Goal: Task Accomplishment & Management: Manage account settings

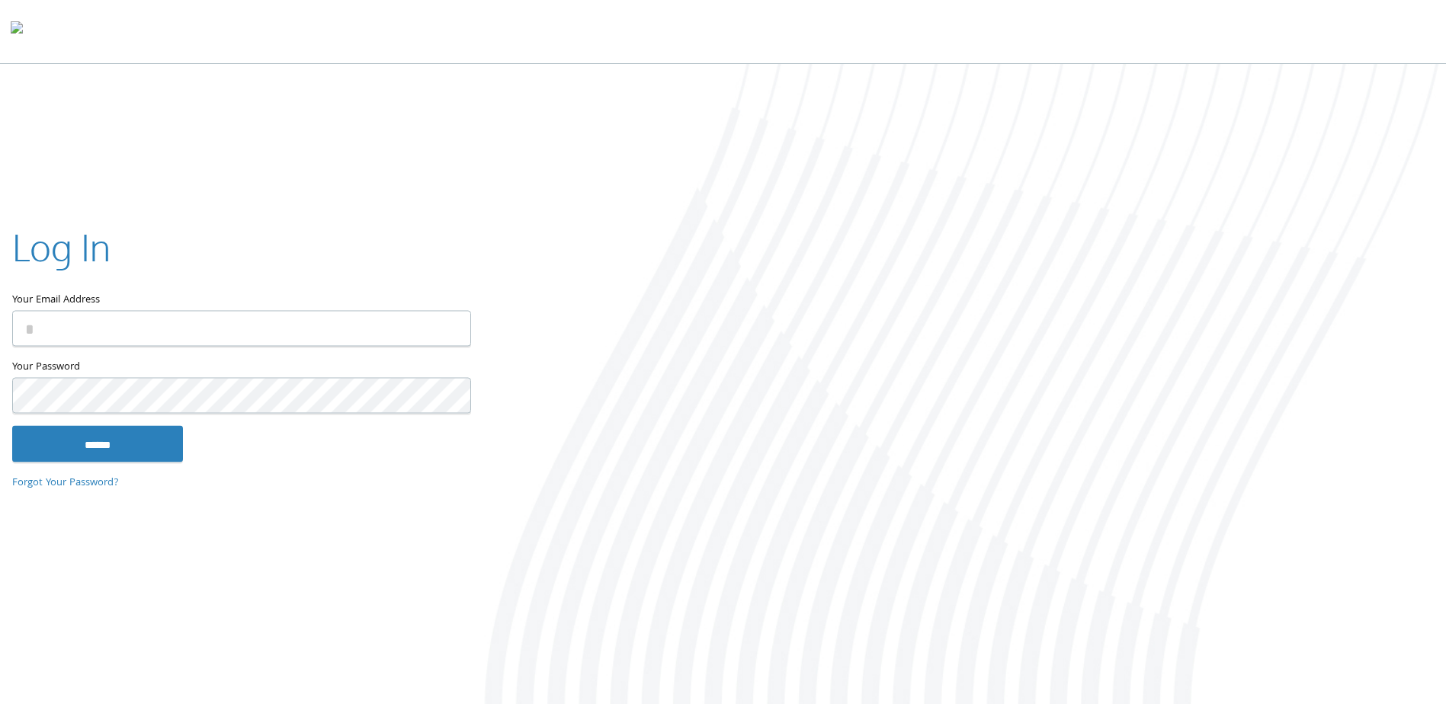
type input "**********"
click at [102, 457] on input "******" at bounding box center [97, 444] width 171 height 37
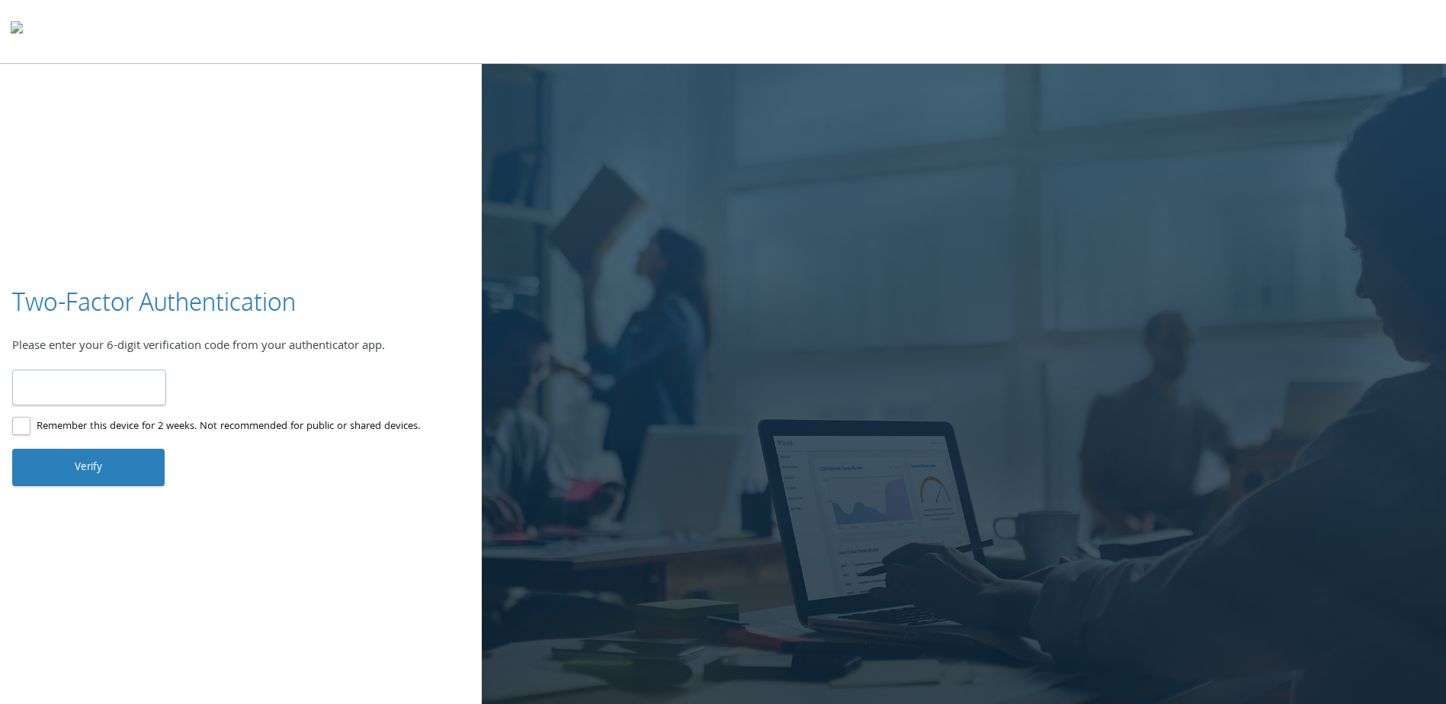
click at [113, 393] on input "number" at bounding box center [89, 388] width 154 height 36
type input "******"
